Goal: Transaction & Acquisition: Download file/media

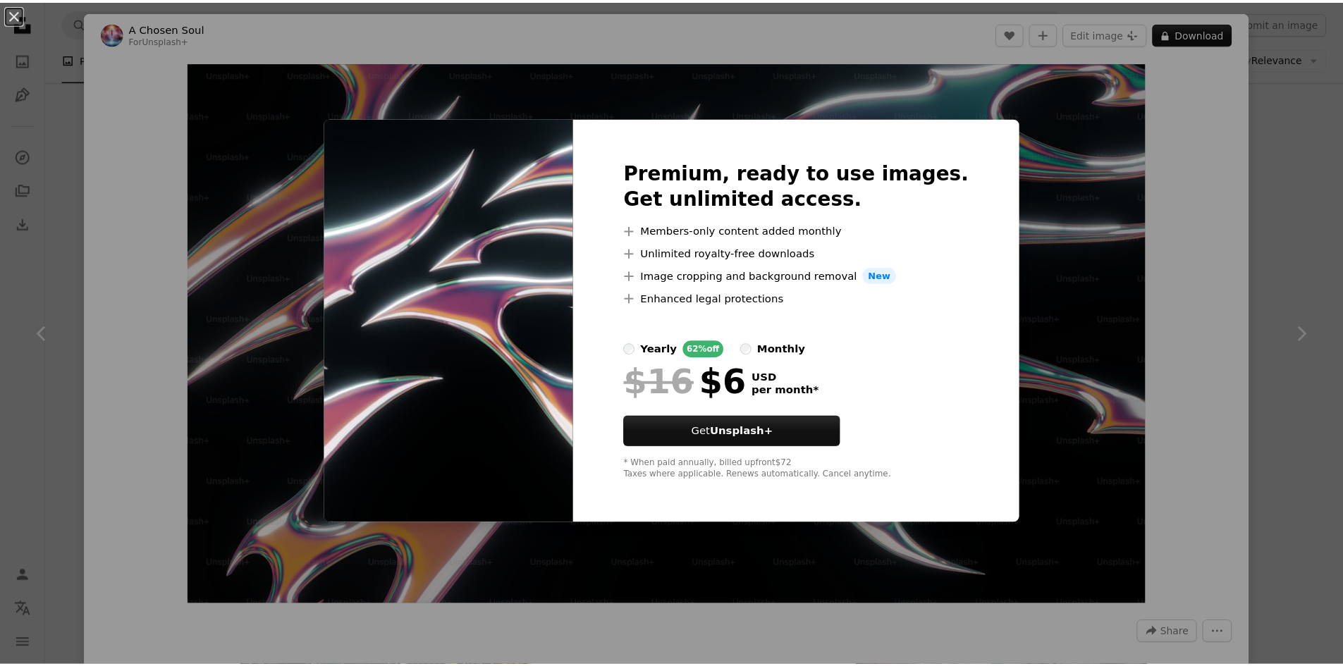
scroll to position [4934, 0]
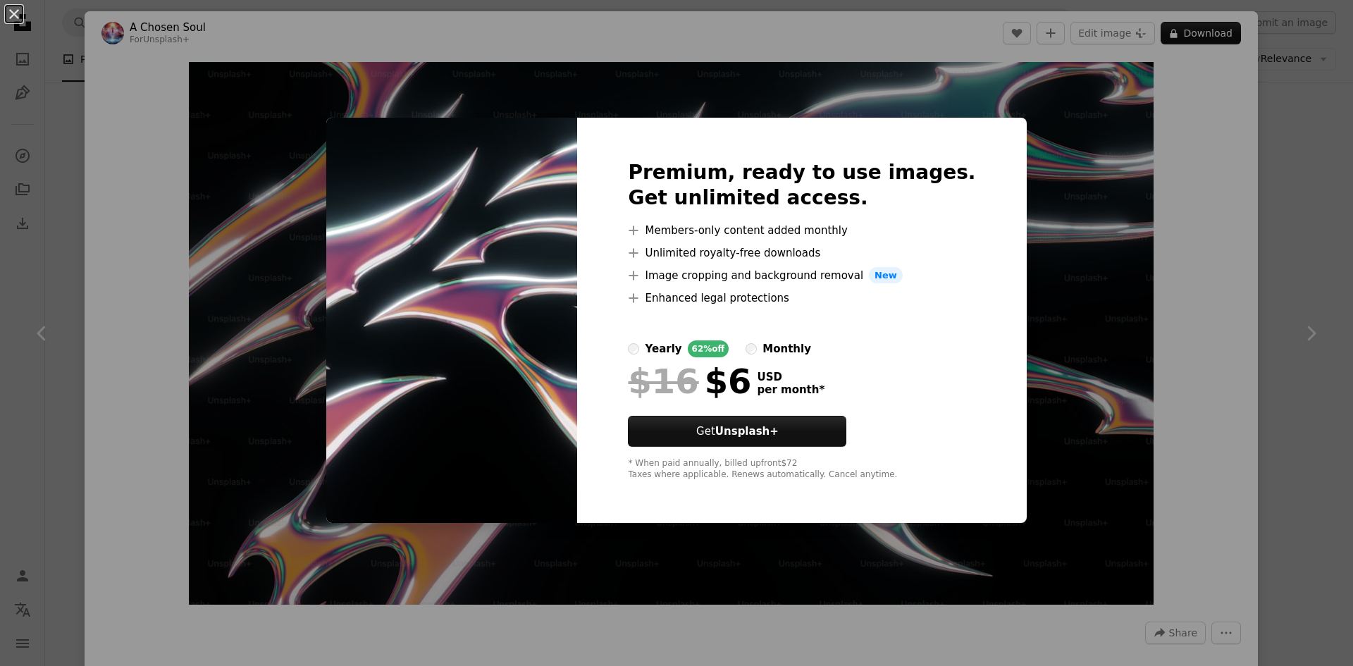
click at [1055, 190] on div "An X shape Premium, ready to use images. Get unlimited access. A plus sign Memb…" at bounding box center [676, 333] width 1353 height 666
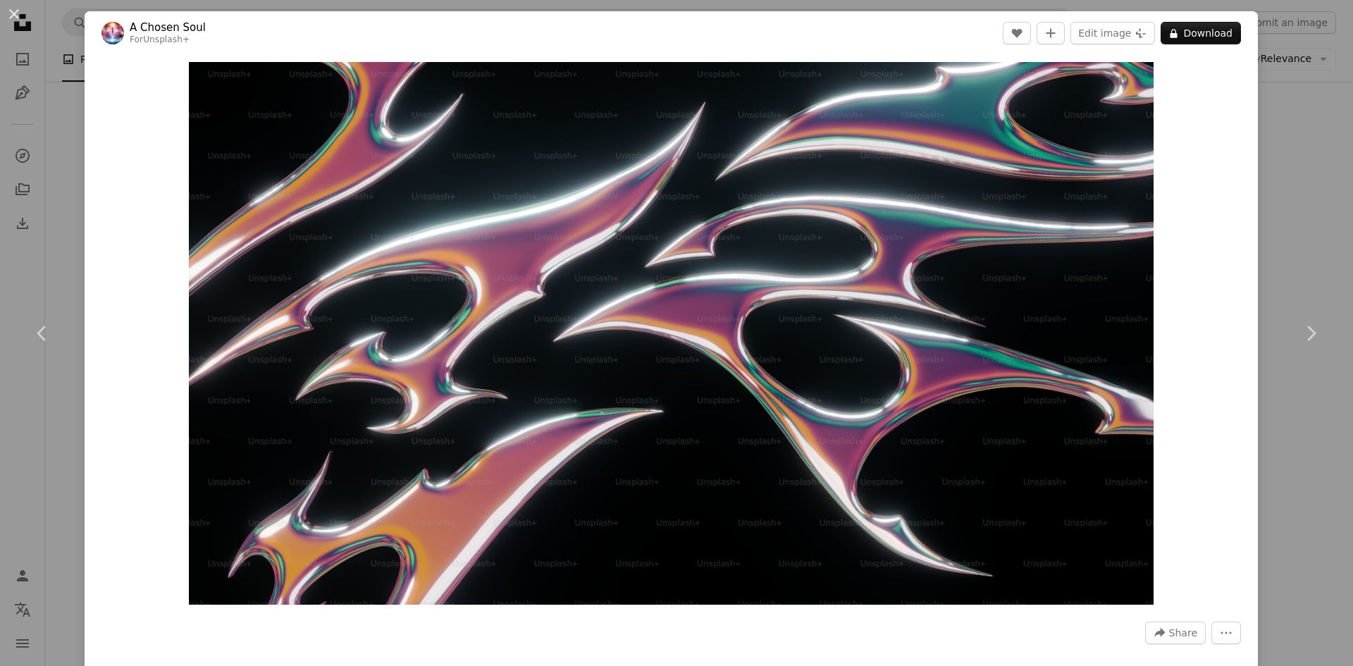
click at [1269, 153] on div "An X shape Chevron left Chevron right A Chosen Soul For Unsplash+ A heart A plu…" at bounding box center [676, 333] width 1353 height 666
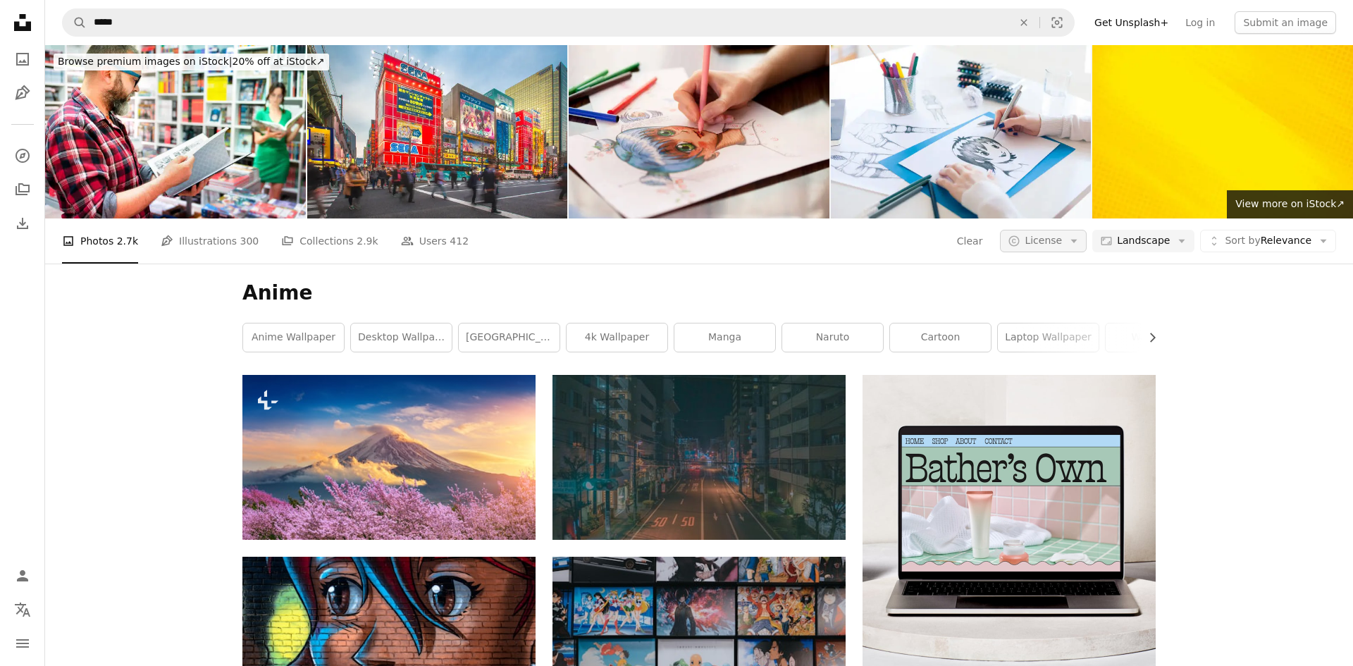
click at [1049, 230] on button "A copyright icon © License Arrow down" at bounding box center [1043, 241] width 87 height 23
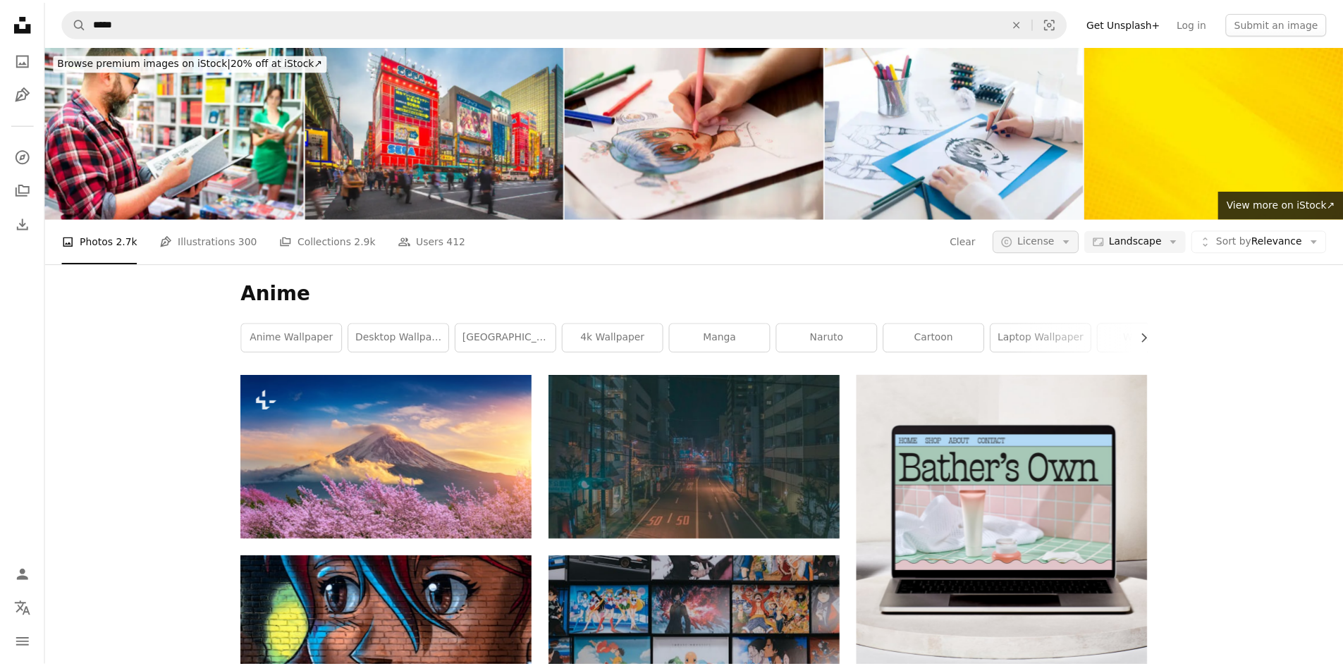
scroll to position [3313, 0]
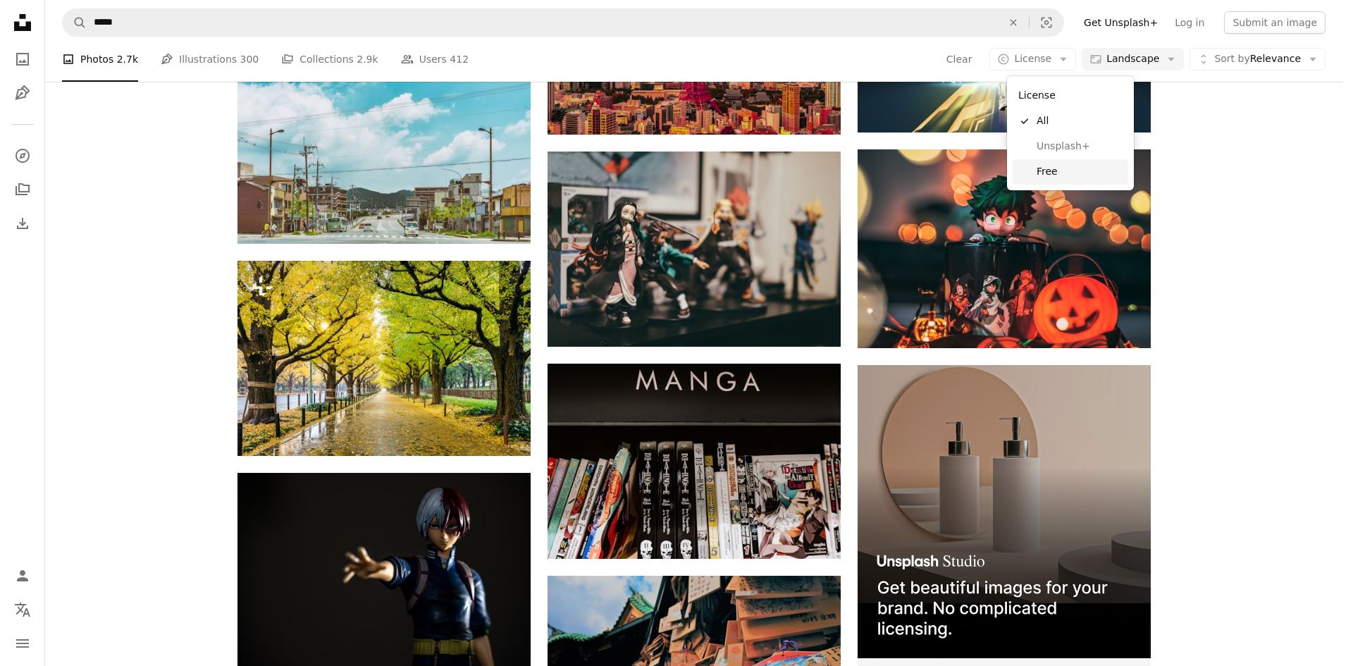
click at [1052, 174] on span "Free" at bounding box center [1080, 172] width 86 height 14
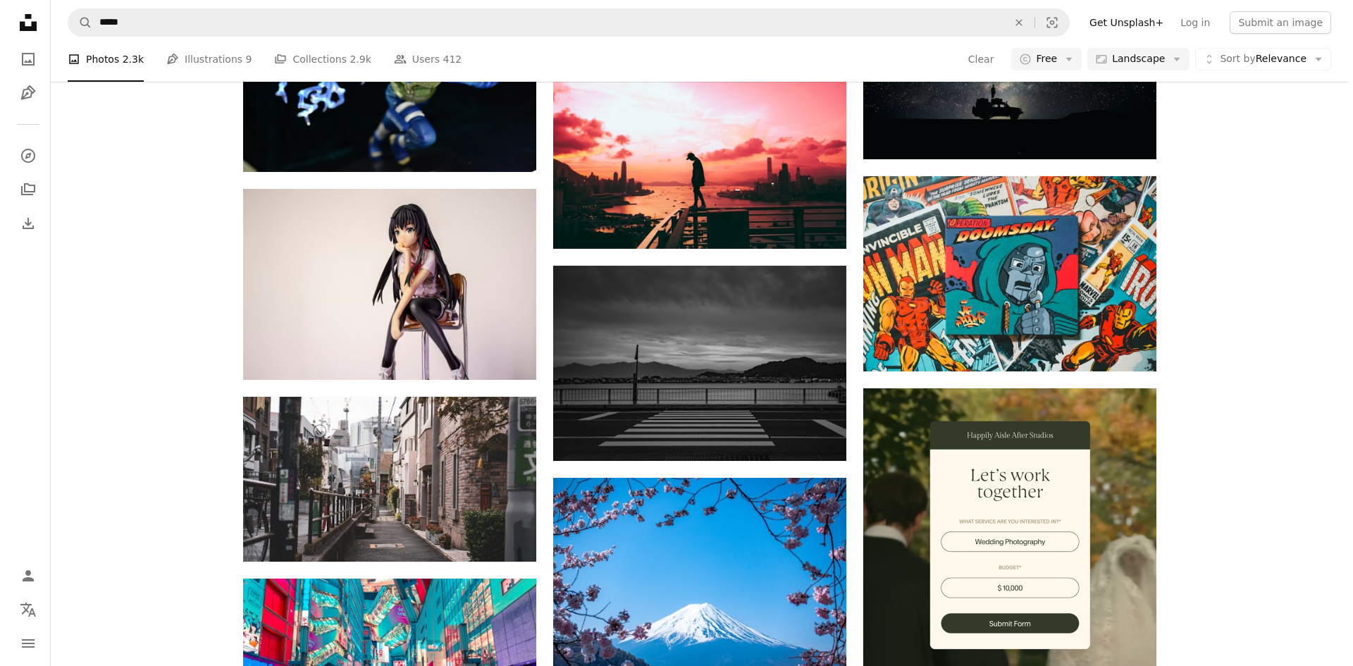
scroll to position [4863, 0]
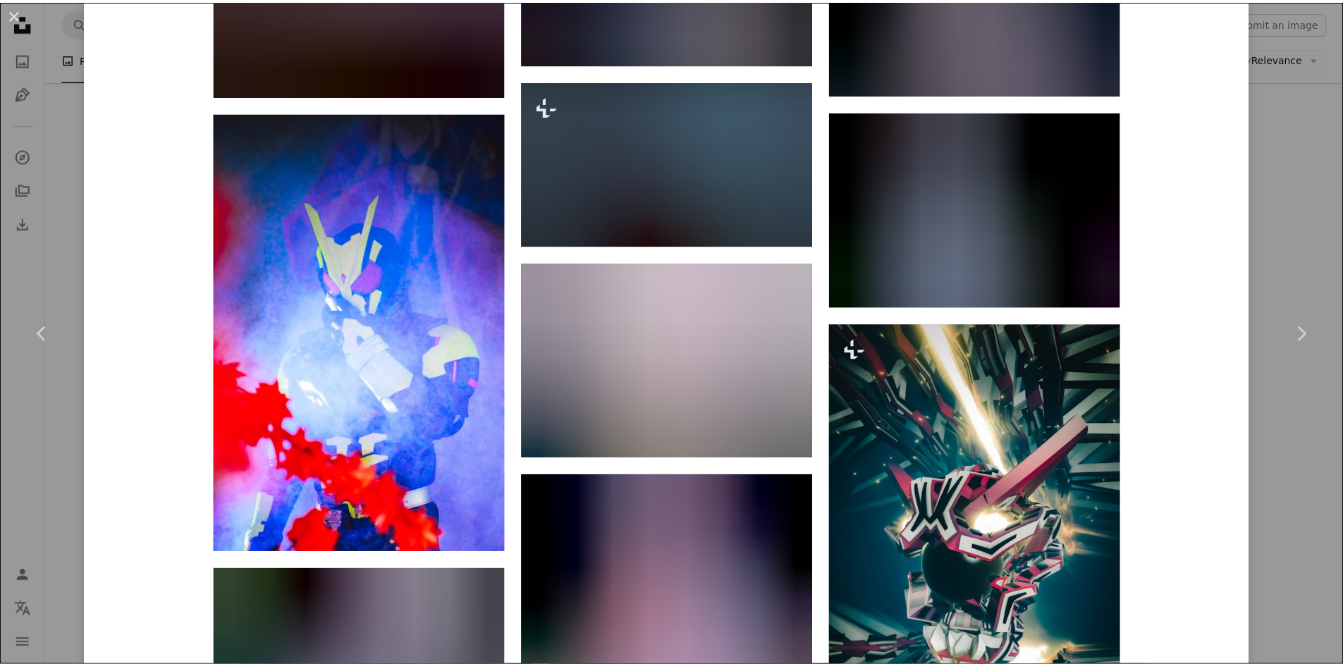
scroll to position [1833, 0]
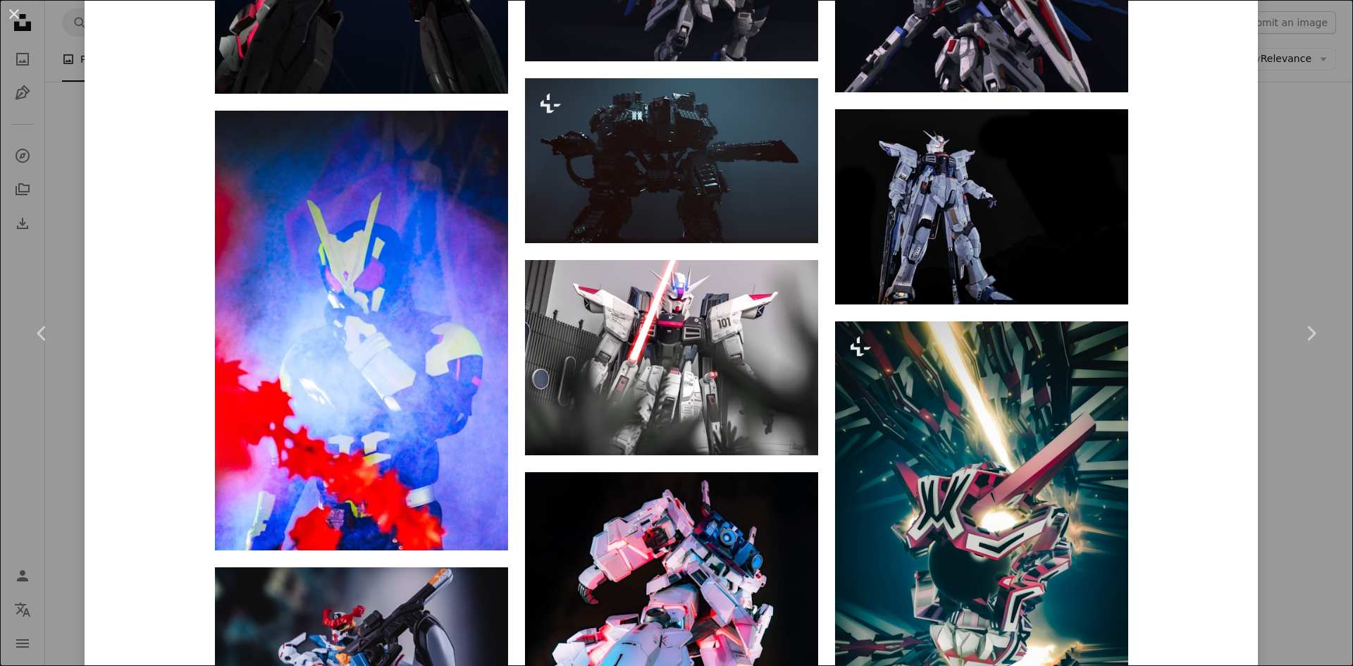
click at [1271, 216] on div "An X shape Chevron left Chevron right [PERSON_NAME] dylhunter A heart A plus si…" at bounding box center [676, 333] width 1353 height 666
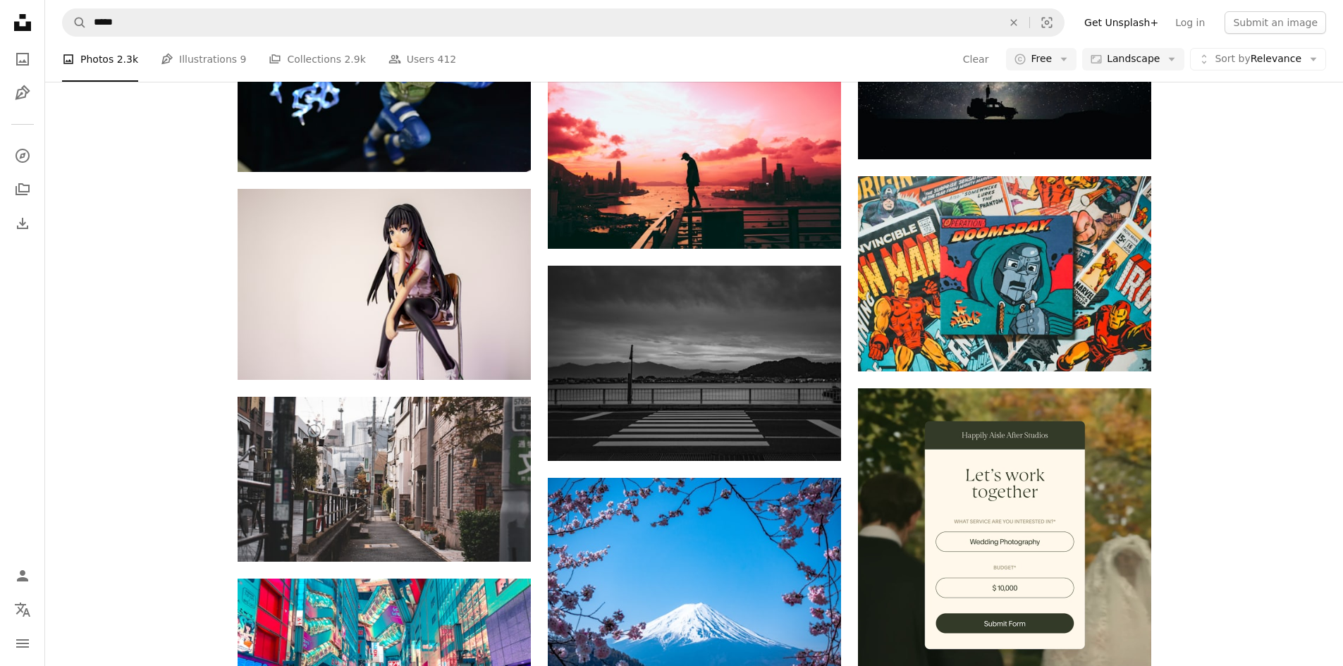
scroll to position [7542, 0]
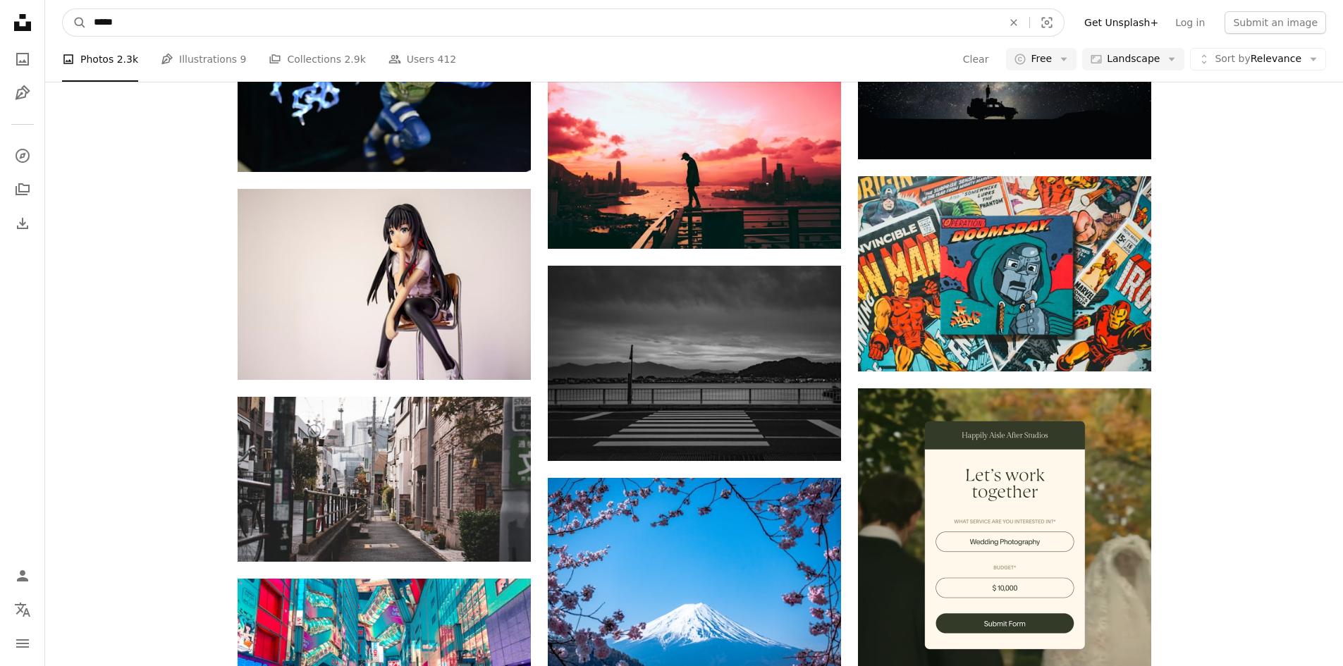
click at [486, 21] on input "*****" at bounding box center [542, 22] width 911 height 27
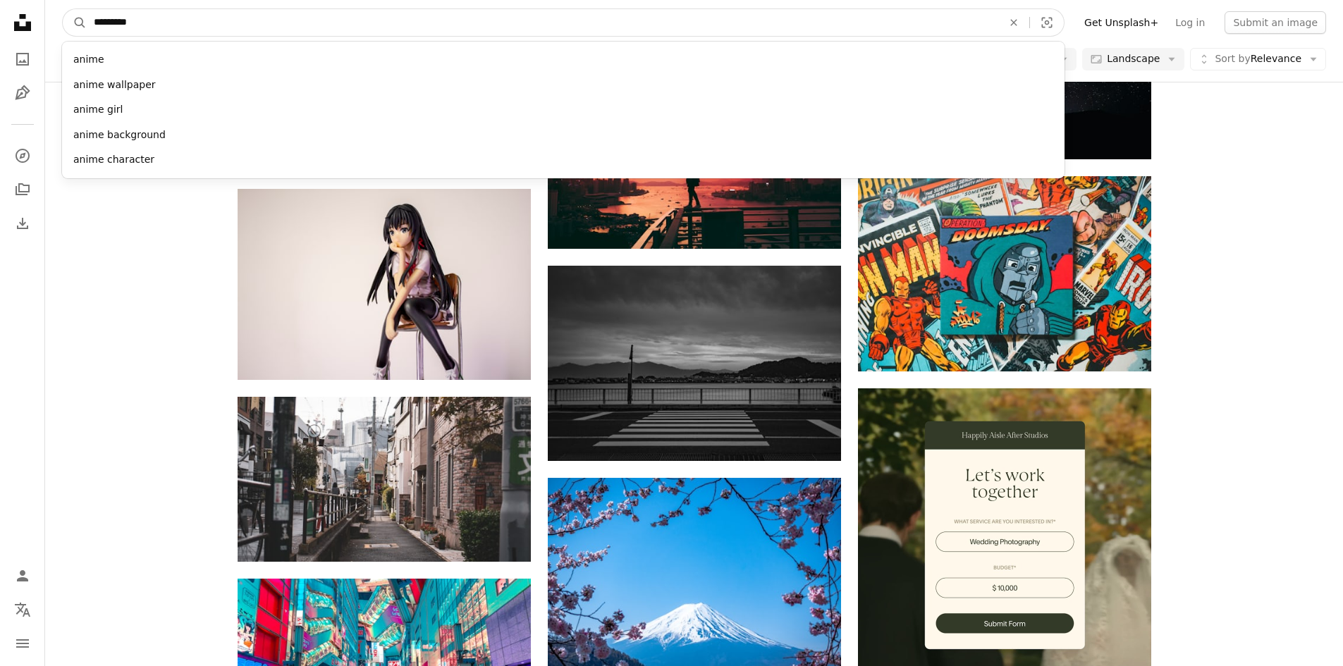
type input "**********"
click button "A magnifying glass" at bounding box center [75, 22] width 24 height 27
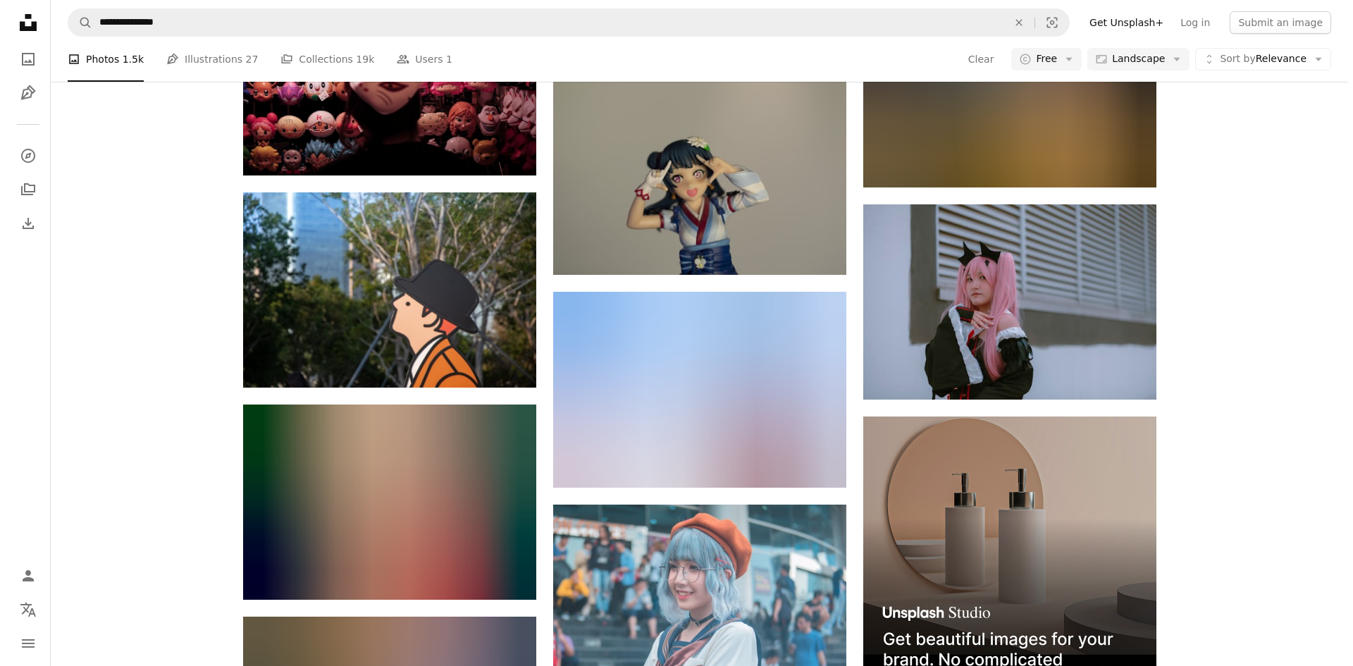
scroll to position [4017, 0]
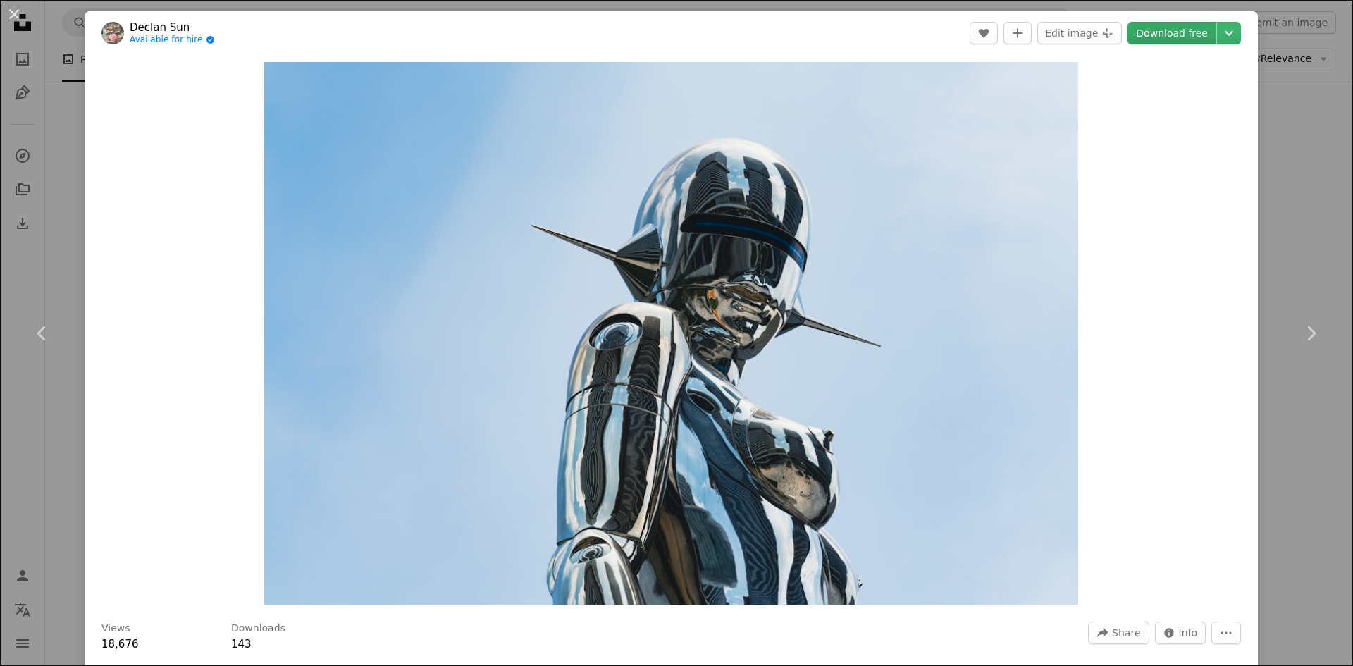
click at [1175, 37] on link "Download free" at bounding box center [1172, 33] width 89 height 23
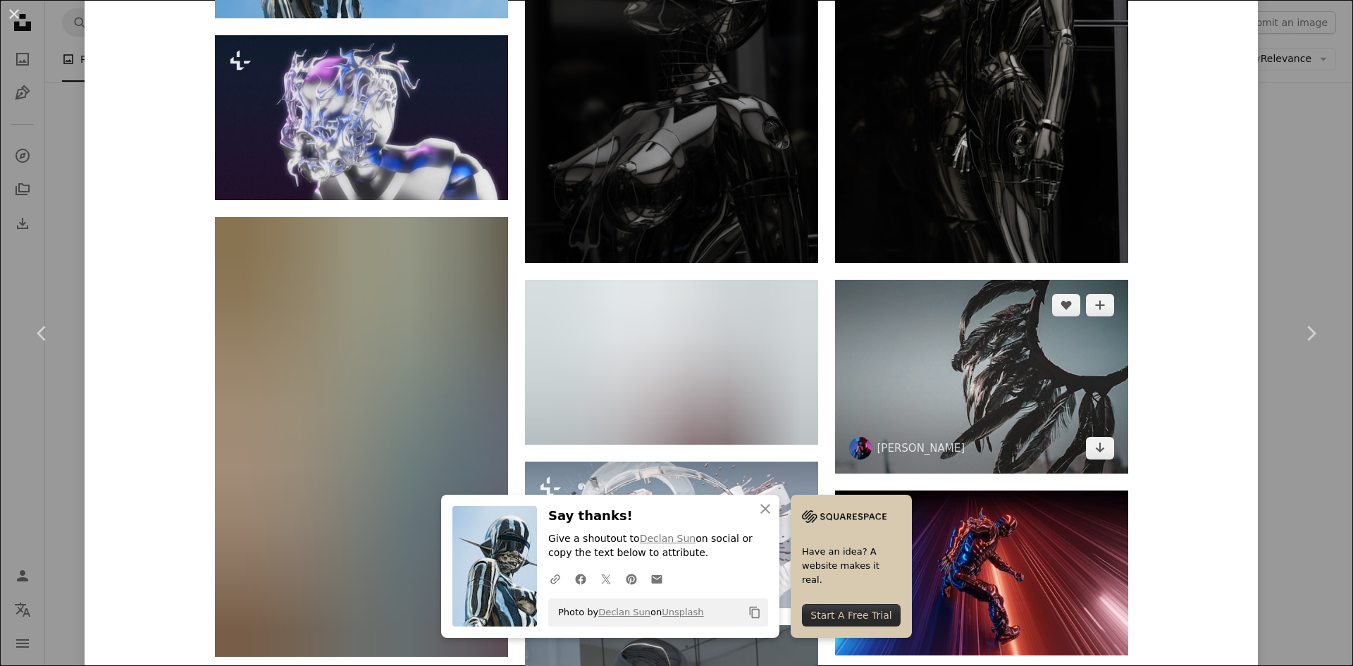
scroll to position [1339, 0]
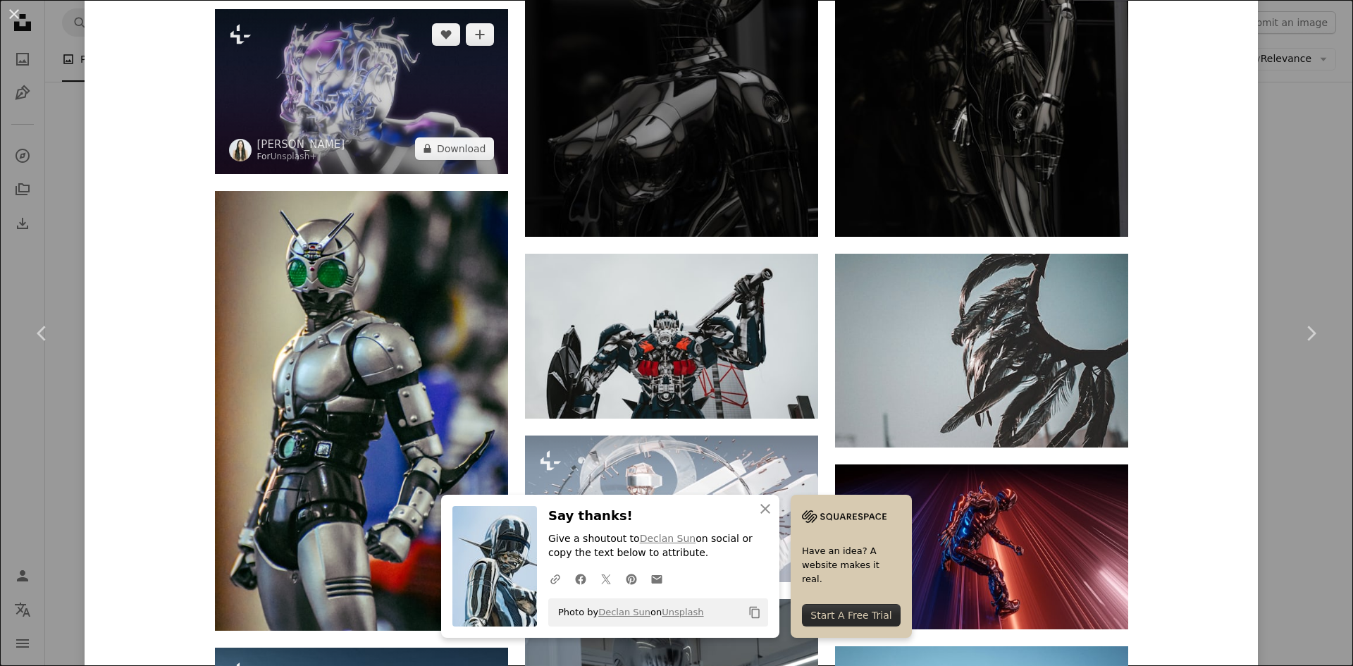
click at [422, 104] on img at bounding box center [361, 91] width 293 height 165
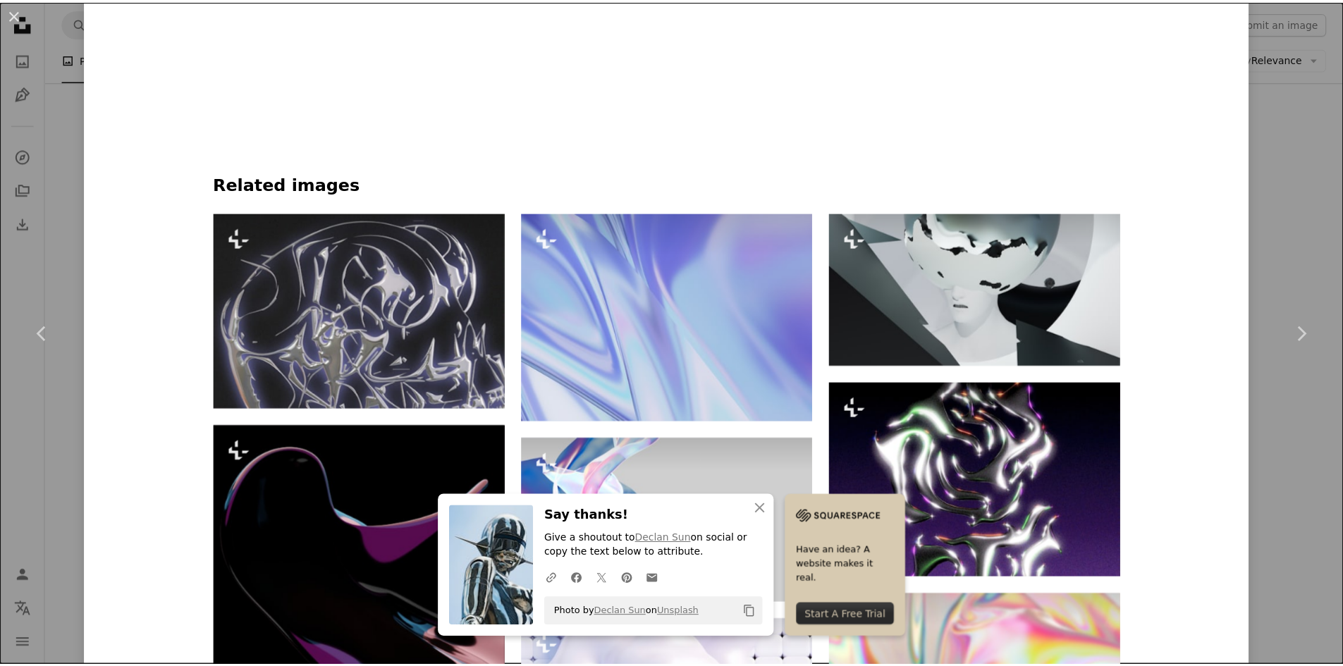
scroll to position [987, 0]
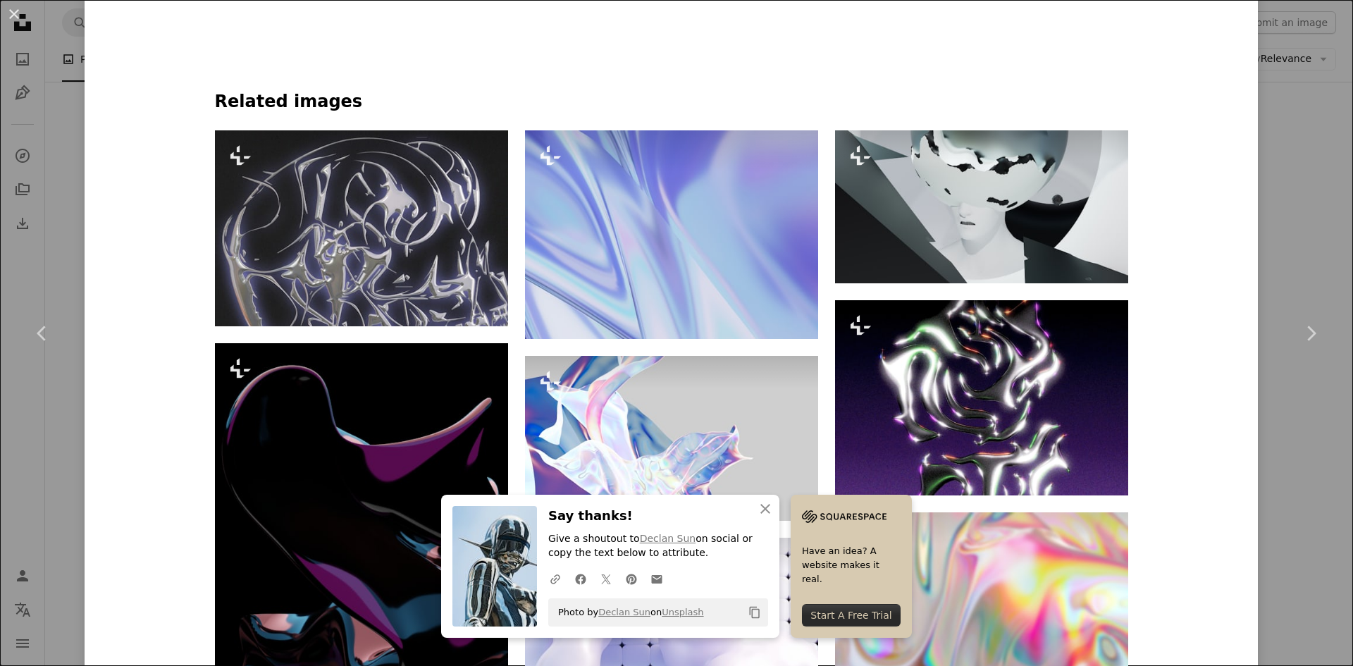
click at [70, 195] on div "An X shape Chevron left Chevron right [PERSON_NAME] For Unsplash+ A heart A plu…" at bounding box center [676, 333] width 1353 height 666
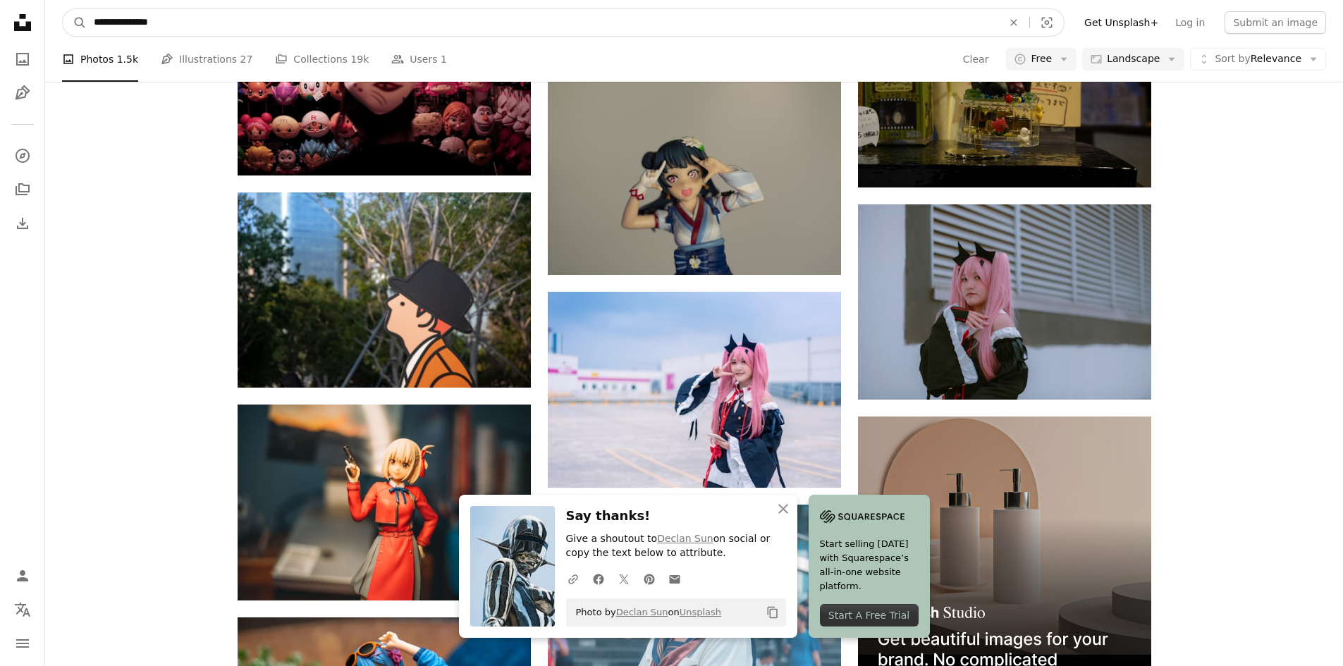
drag, startPoint x: 216, startPoint y: 17, endPoint x: 0, endPoint y: 19, distance: 216.4
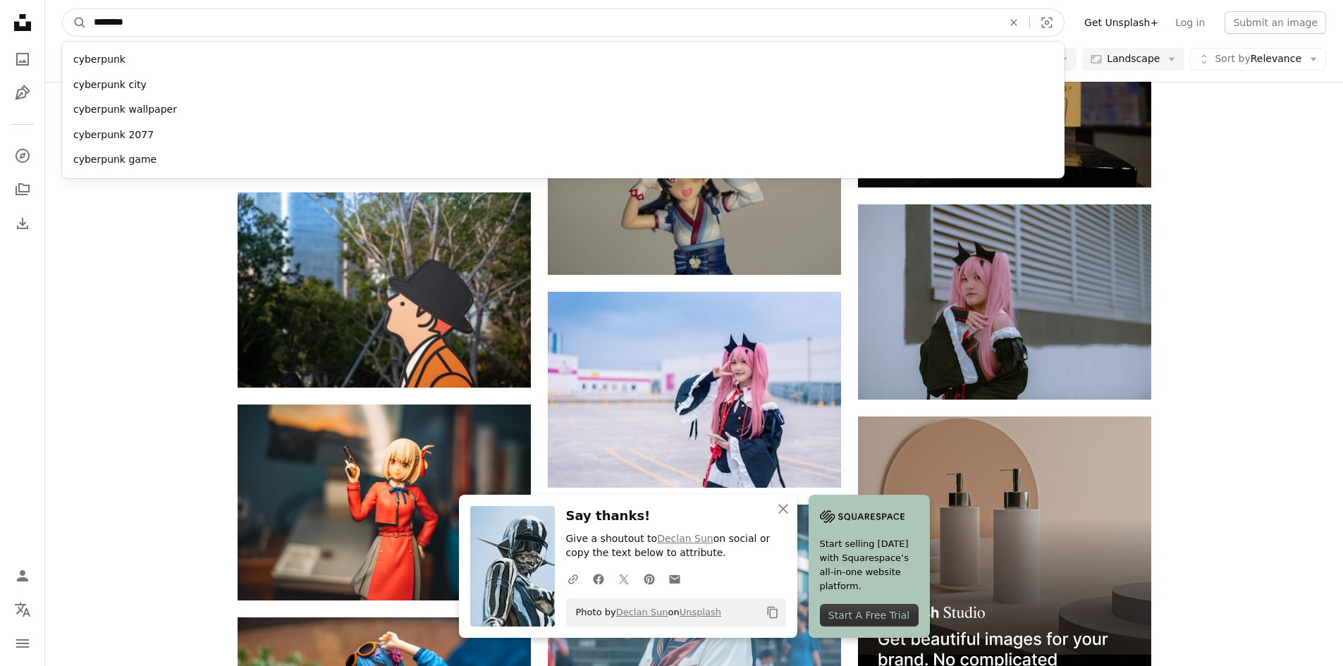
type input "*********"
click button "A magnifying glass" at bounding box center [75, 22] width 24 height 27
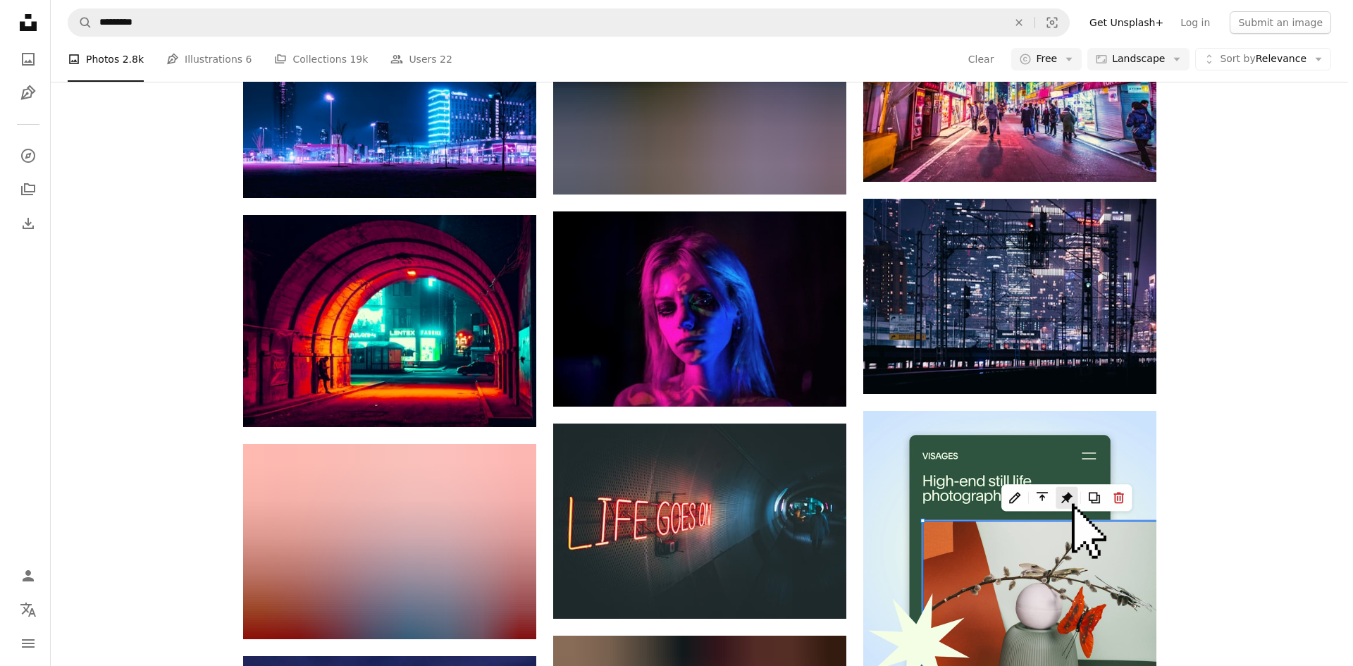
scroll to position [1269, 0]
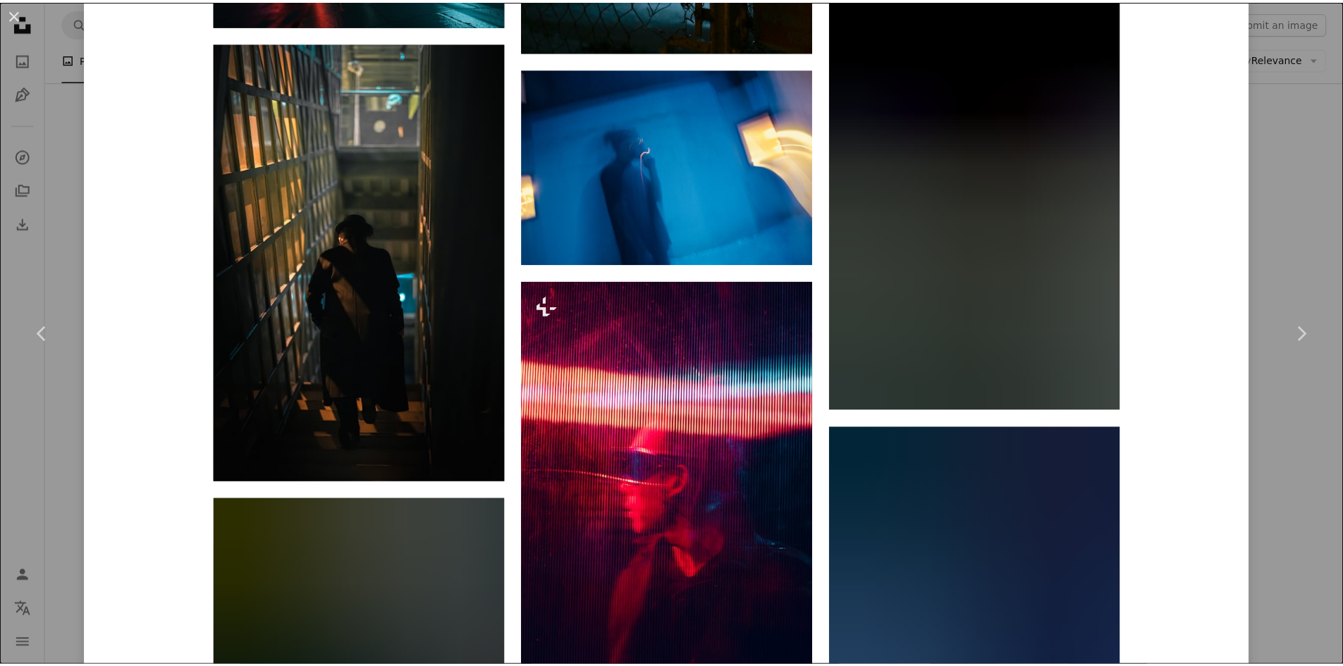
scroll to position [3736, 0]
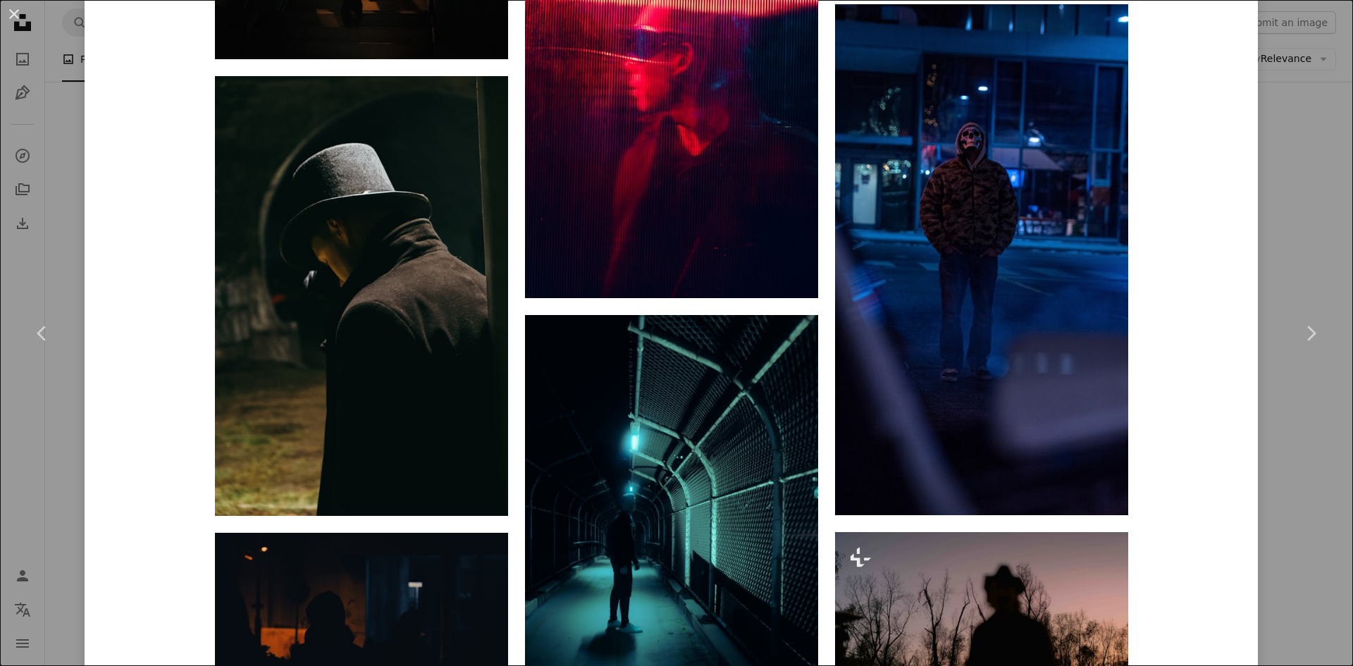
click at [1310, 161] on div "An X shape Chevron left Chevron right [PERSON_NAME] Available for hire A checkm…" at bounding box center [676, 333] width 1353 height 666
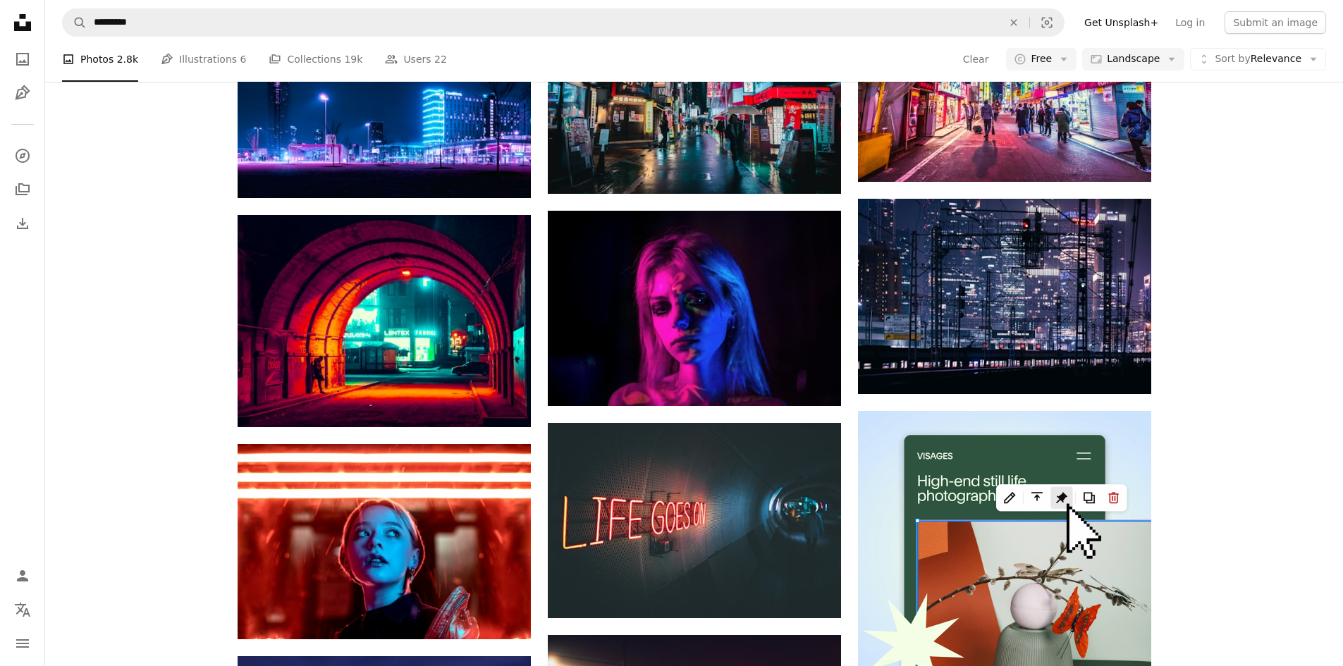
scroll to position [1833, 0]
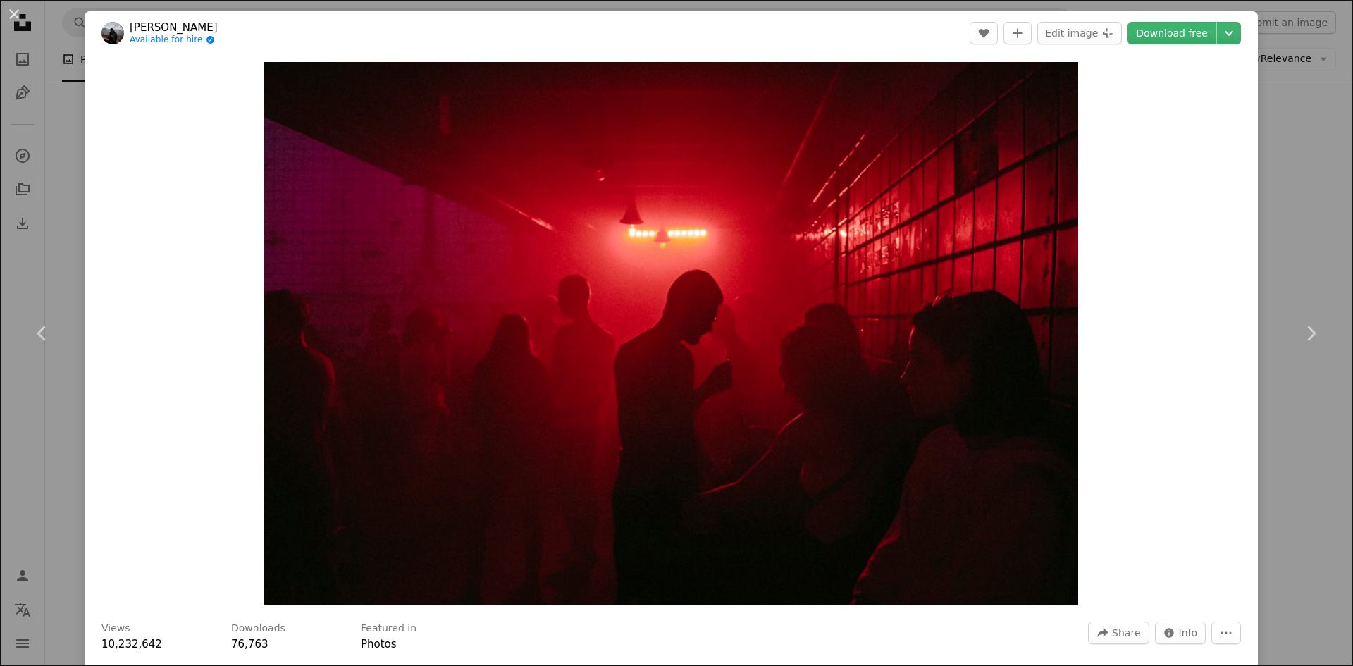
click at [1260, 152] on div "An X shape Chevron left Chevron right [PERSON_NAME] Available for hire A checkm…" at bounding box center [676, 333] width 1353 height 666
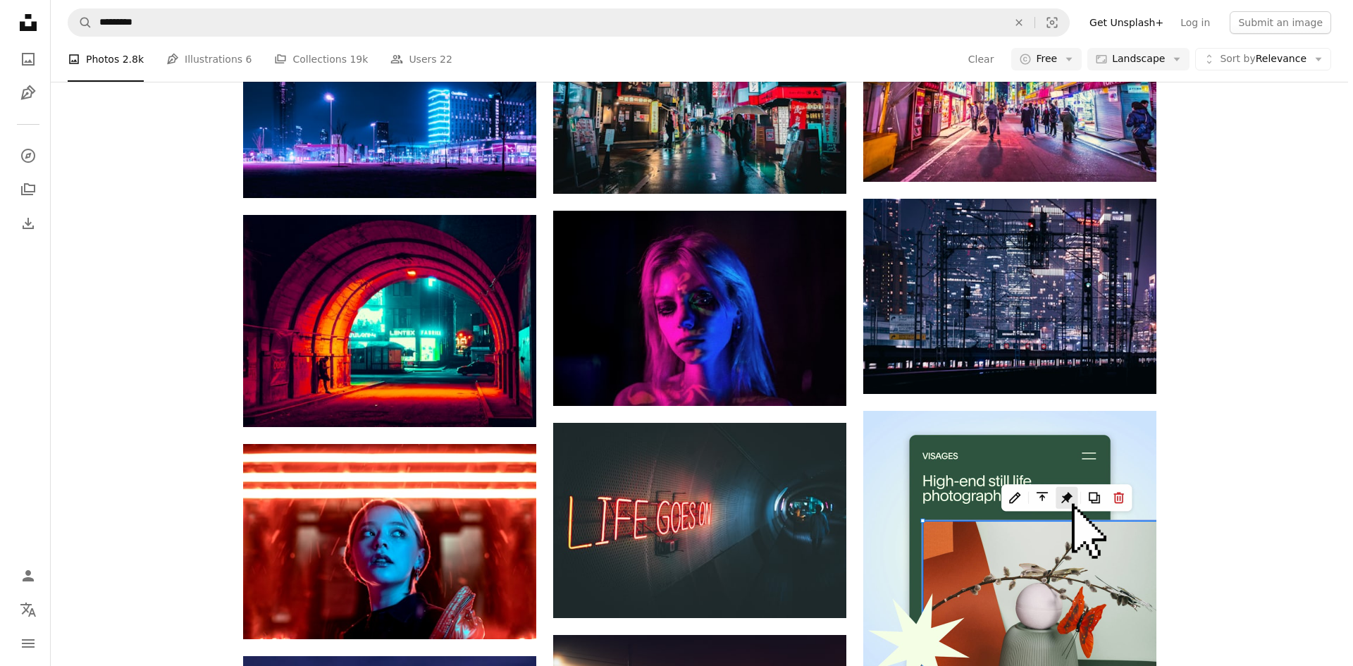
scroll to position [2678, 0]
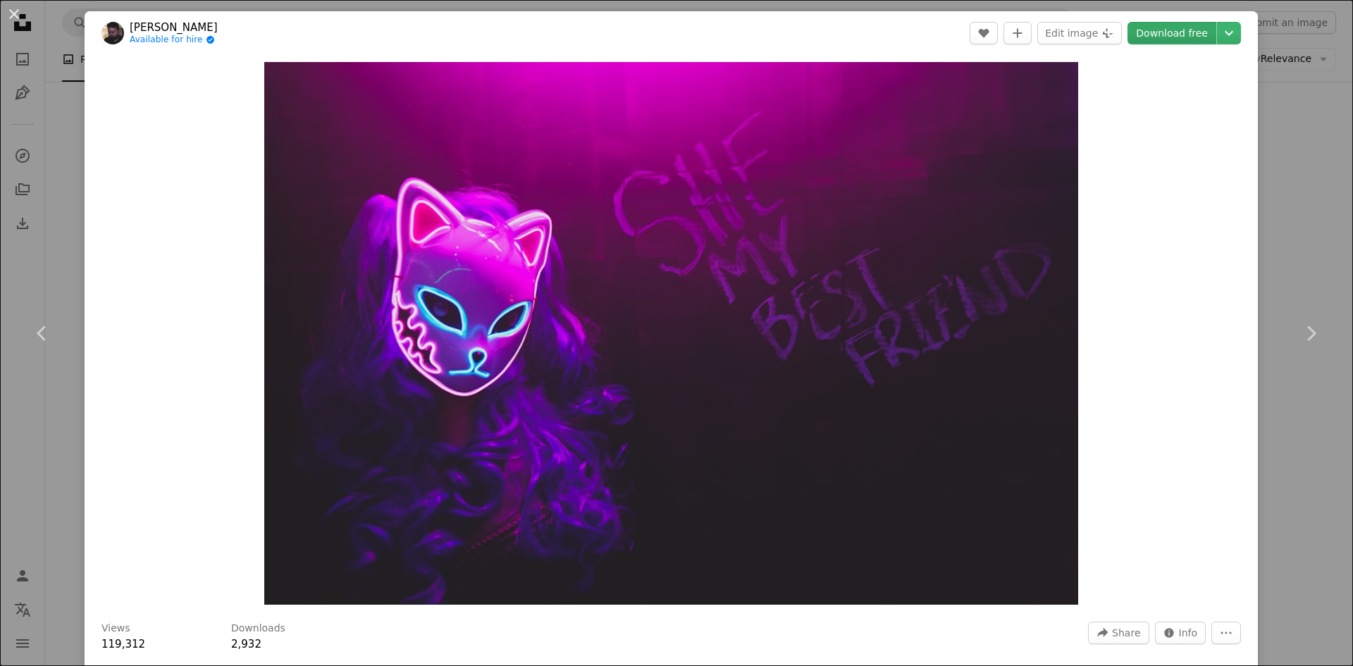
click at [1145, 32] on link "Download free" at bounding box center [1172, 33] width 89 height 23
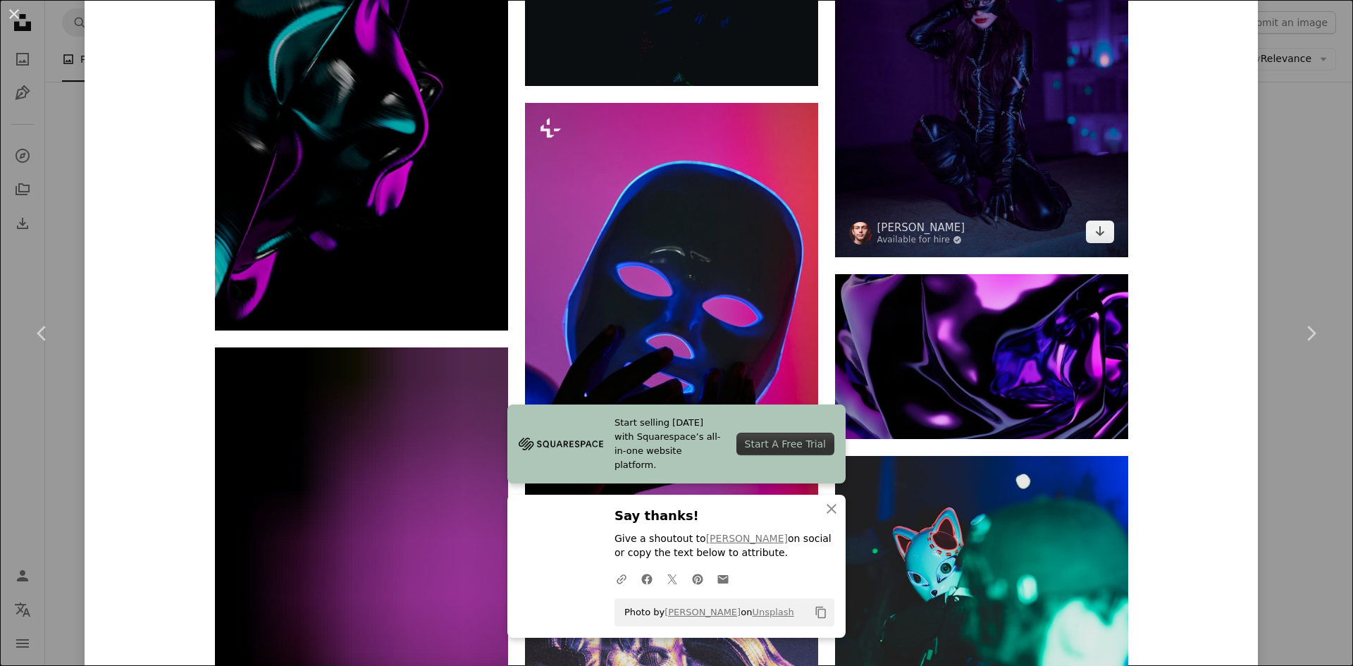
scroll to position [1480, 0]
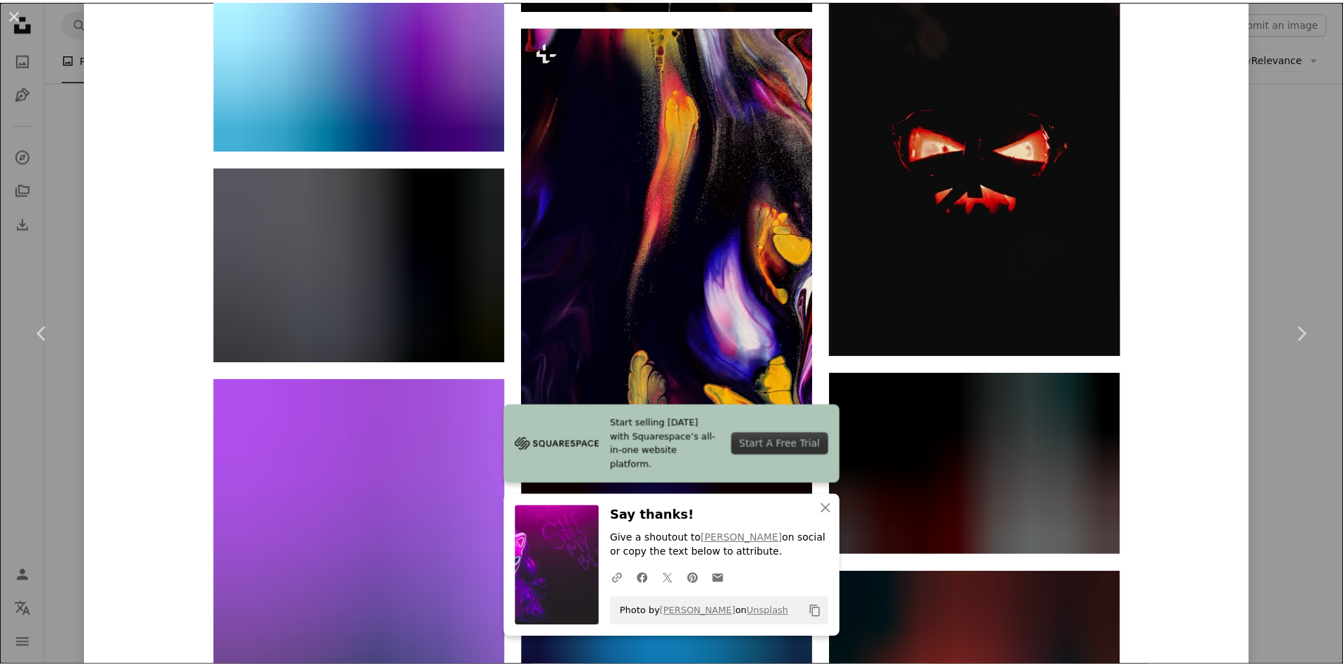
scroll to position [3806, 0]
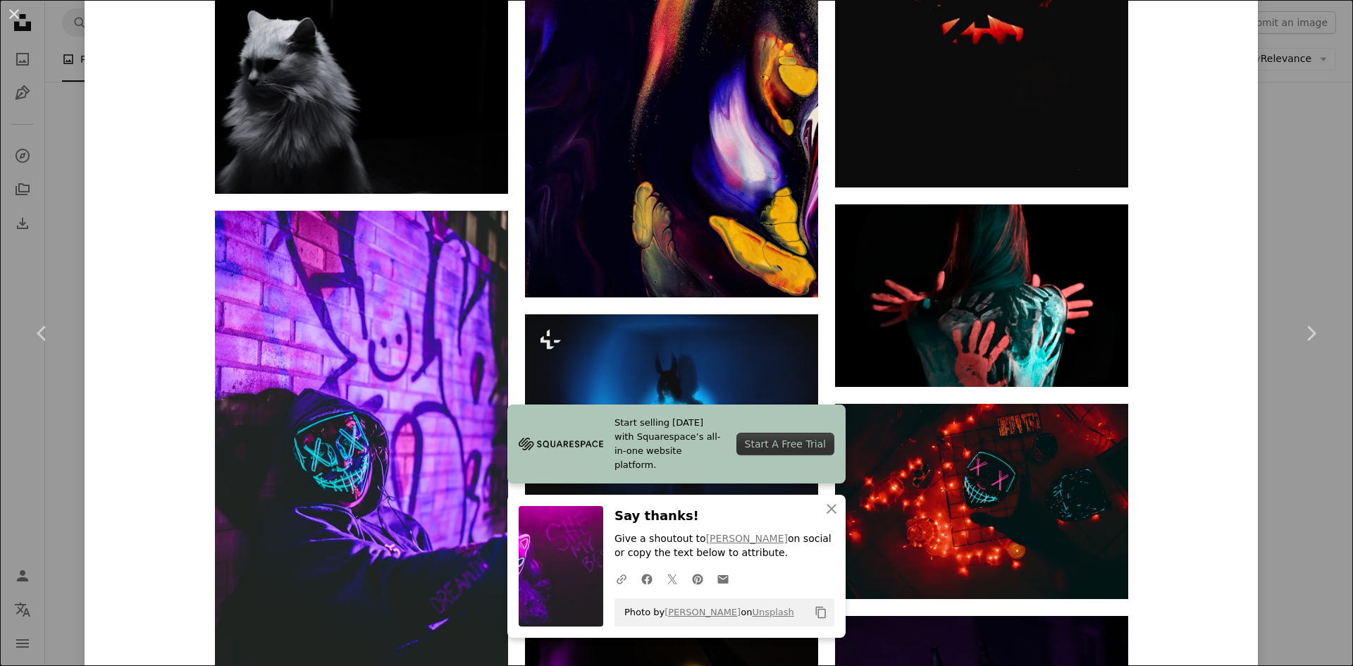
click at [1295, 175] on div "An X shape Chevron left Chevron right [PERSON_NAME] Available for hire A checkm…" at bounding box center [676, 333] width 1353 height 666
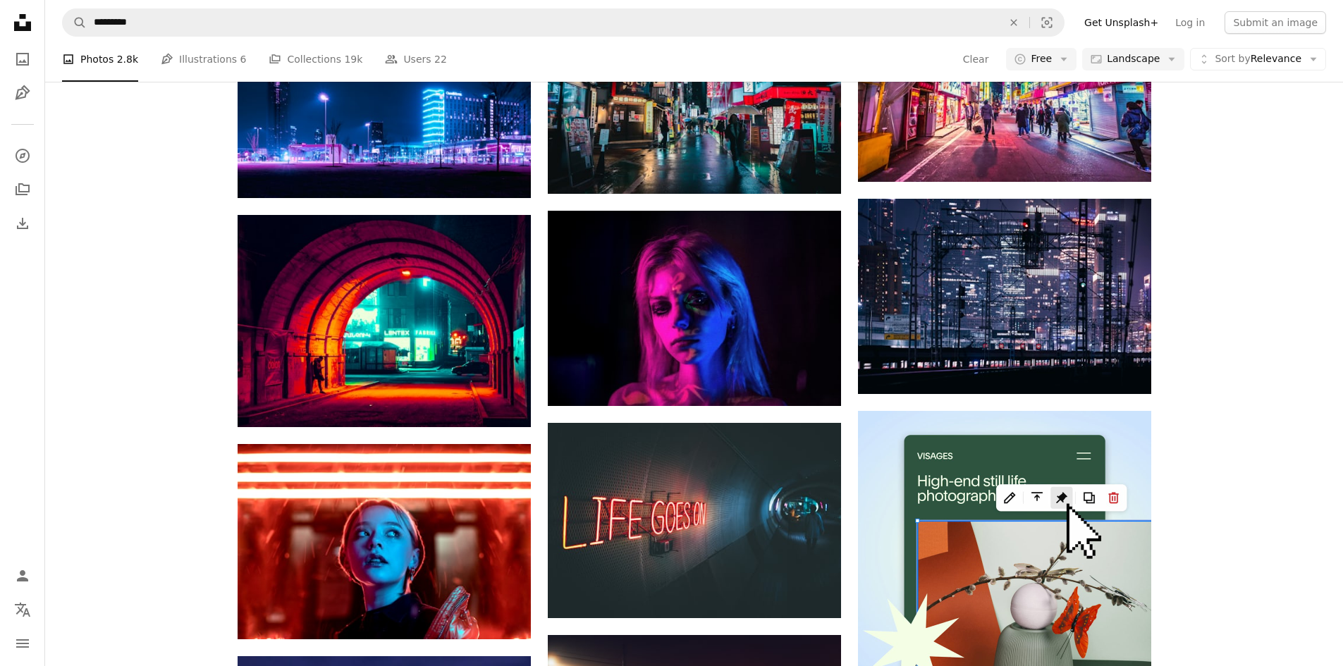
scroll to position [4863, 0]
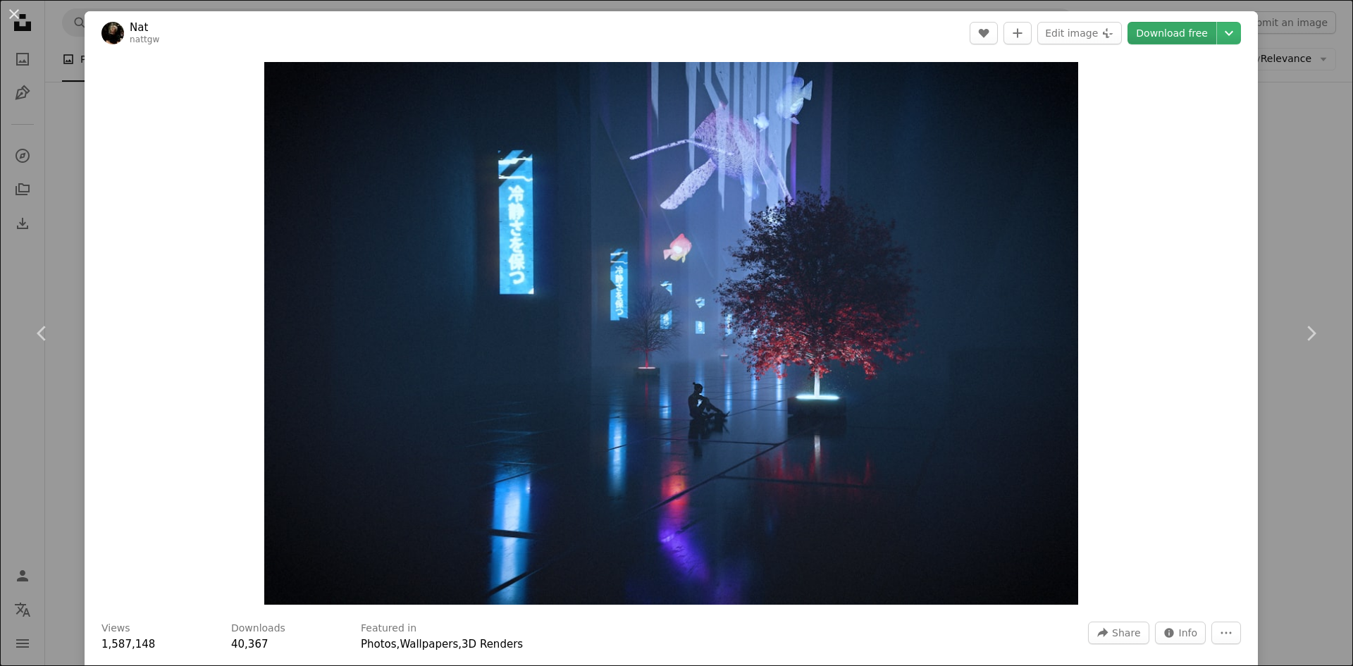
click at [1145, 34] on link "Download free" at bounding box center [1172, 33] width 89 height 23
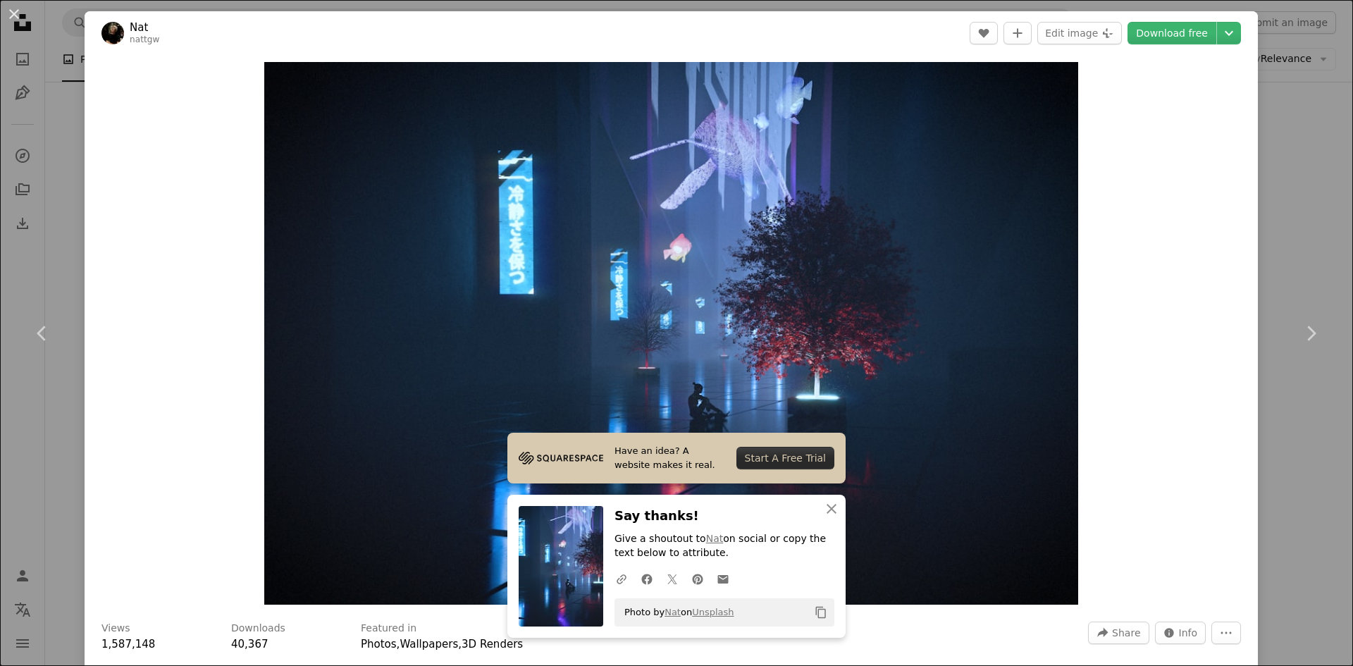
drag, startPoint x: 1248, startPoint y: 97, endPoint x: 1276, endPoint y: 106, distance: 29.4
click at [1249, 99] on div "An X shape Chevron left Chevron right Nat nattgw A heart A plus sign Edit image…" at bounding box center [676, 333] width 1353 height 666
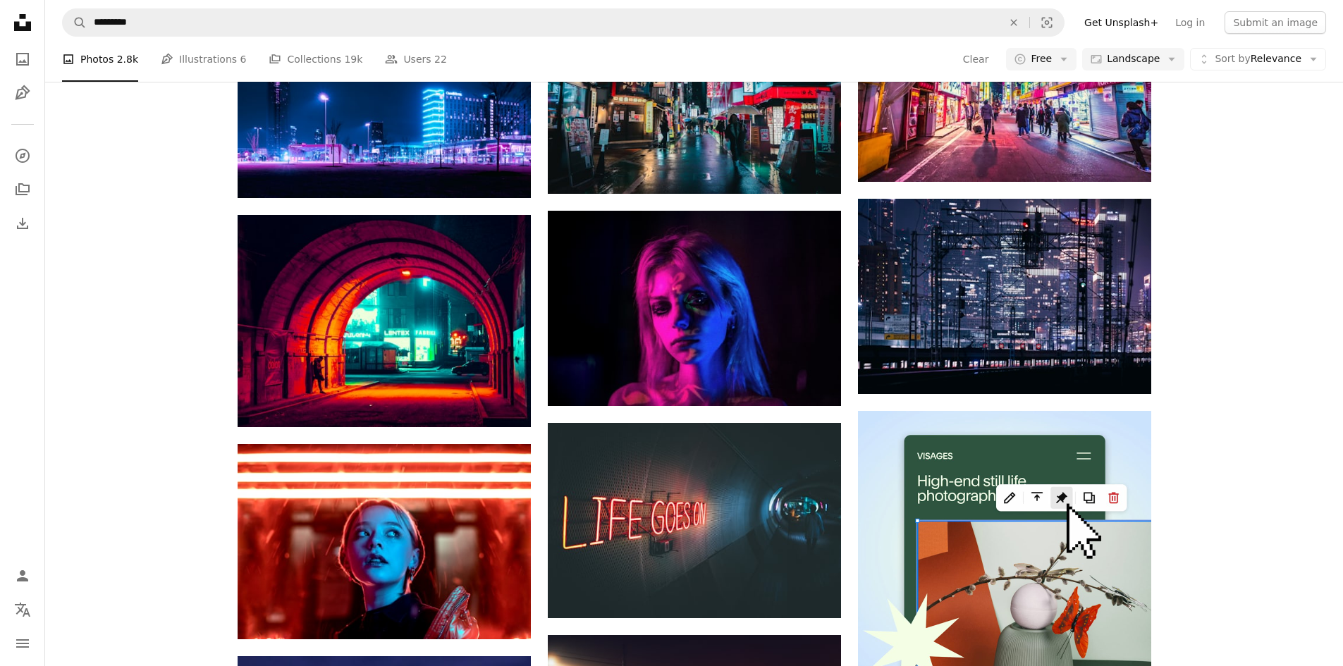
scroll to position [11489, 0]
